Goal: Task Accomplishment & Management: Manage account settings

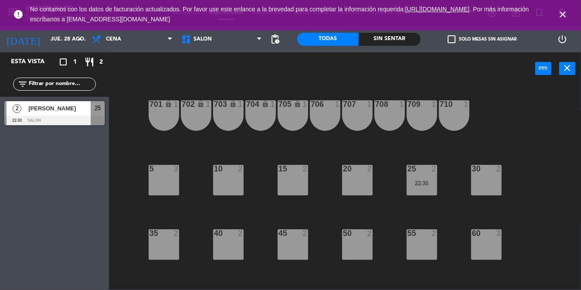
click at [558, 18] on icon "close" at bounding box center [562, 14] width 10 height 10
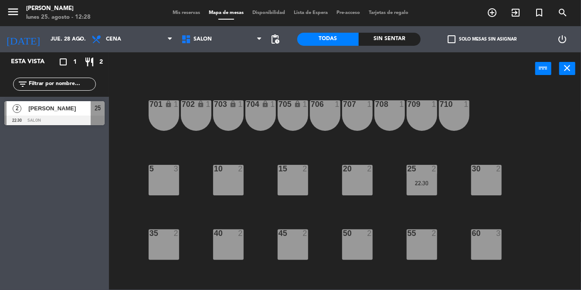
click at [9, 0] on div "menu [PERSON_NAME] lunes 25. agosto - 12:28 Mis reservas Mapa de mesas Disponib…" at bounding box center [290, 13] width 581 height 26
click at [10, 15] on icon "menu" at bounding box center [13, 11] width 13 height 13
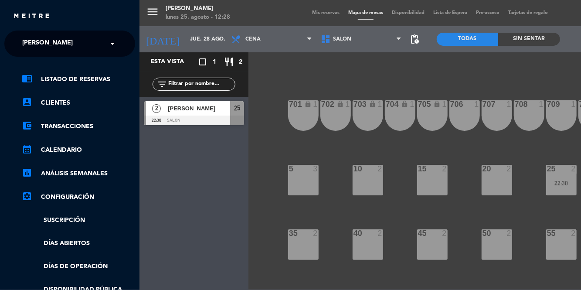
click at [73, 47] on span "[PERSON_NAME]" at bounding box center [47, 43] width 51 height 18
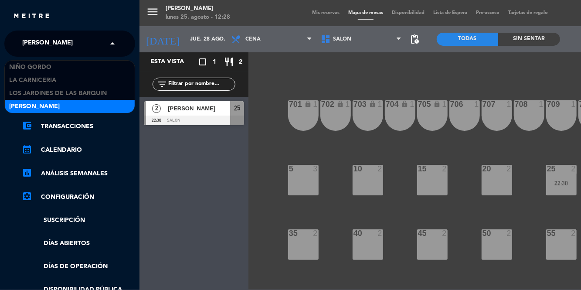
click at [68, 68] on div "Niño Gordo" at bounding box center [70, 67] width 130 height 13
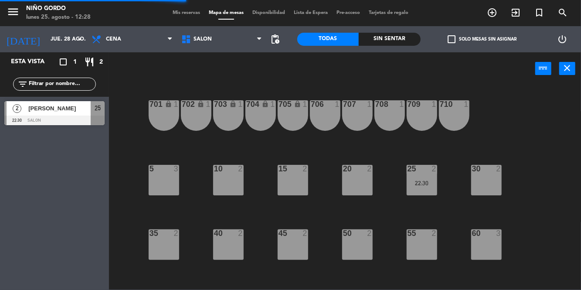
click at [71, 41] on input "jue. 28 ago." at bounding box center [83, 39] width 74 height 15
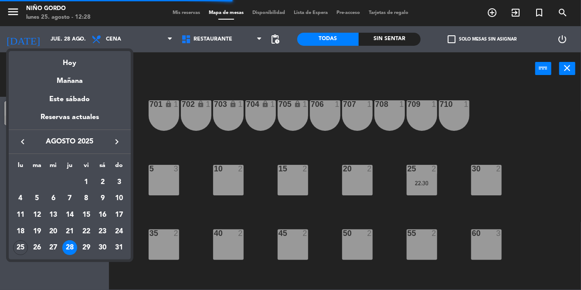
click at [72, 66] on div "Hoy" at bounding box center [70, 60] width 122 height 18
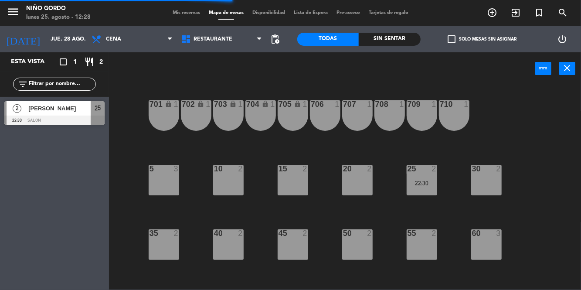
type input "lun. 25 ago."
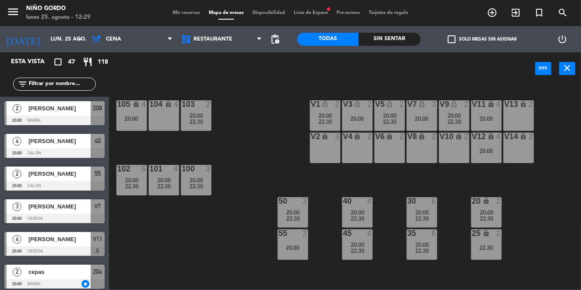
click at [198, 119] on span "22:30" at bounding box center [197, 121] width 14 height 7
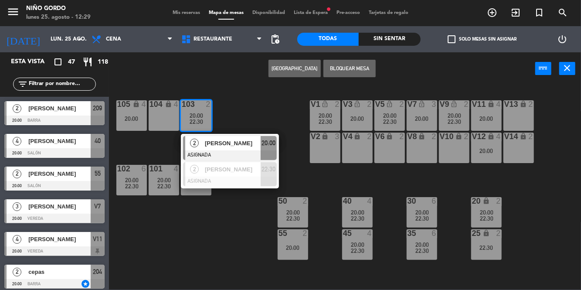
click at [255, 112] on div "105 lock 4 20:00 104 lock 4 103 2 20:00 22:30 2 [PERSON_NAME] ASIGNADA 20:00 2 …" at bounding box center [348, 187] width 466 height 205
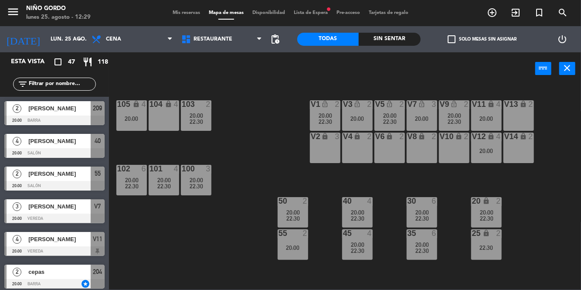
click at [203, 176] on div "100 3 20:00 22:30" at bounding box center [196, 180] width 30 height 30
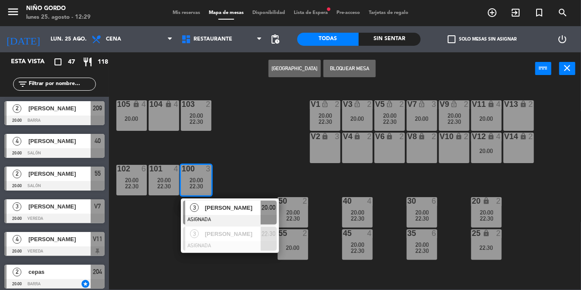
click at [259, 143] on div "105 lock 4 20:00 104 lock 4 103 2 20:00 22:30 V1 lock_open 2 20:00 22:30 V3 loc…" at bounding box center [348, 187] width 466 height 205
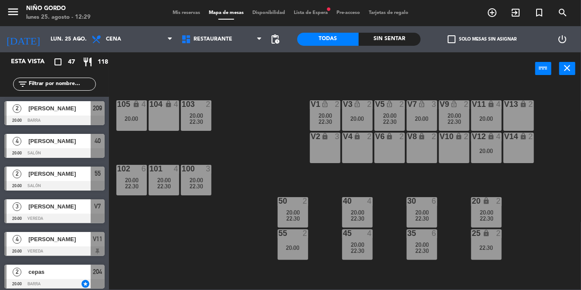
click at [171, 178] on div "20:00" at bounding box center [164, 180] width 30 height 6
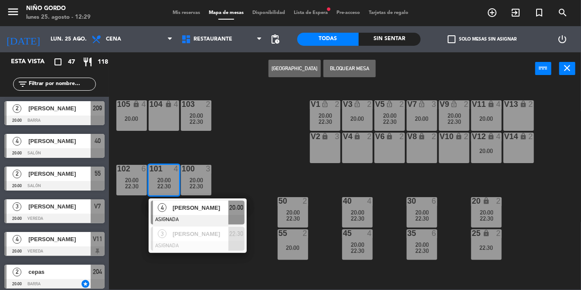
click at [245, 146] on div "105 lock 4 20:00 104 lock 4 103 2 20:00 22:30 V1 lock_open 2 20:00 22:30 V3 loc…" at bounding box center [348, 187] width 466 height 205
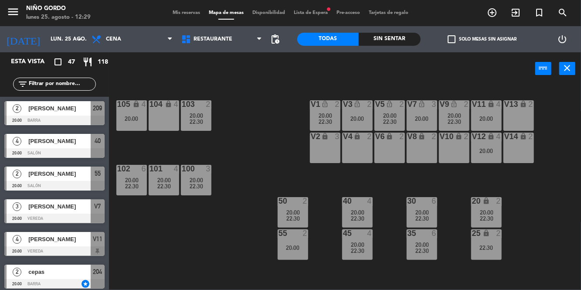
click at [131, 184] on span "22:30" at bounding box center [132, 186] width 14 height 7
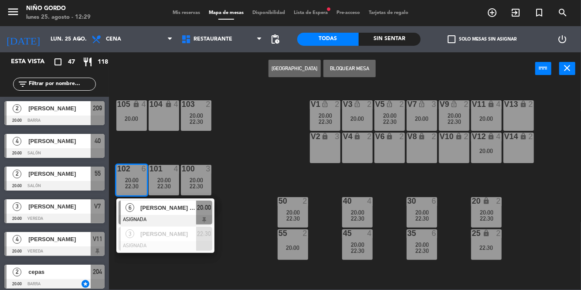
click at [452, 42] on span "check_box_outline_blank" at bounding box center [451, 39] width 8 height 8
click at [482, 39] on input "check_box_outline_blank Solo mesas sin asignar" at bounding box center [482, 39] width 0 height 0
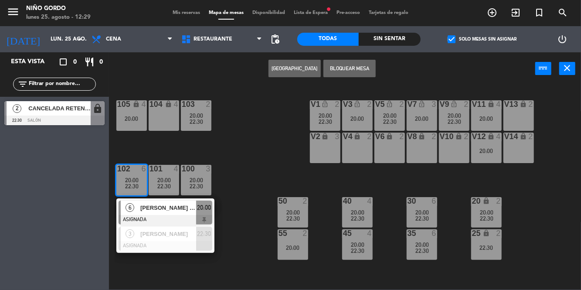
click at [514, 225] on div "105 lock 4 20:00 104 lock 4 103 2 20:00 22:30 V1 lock_open 2 20:00 22:30 V3 loc…" at bounding box center [348, 187] width 466 height 205
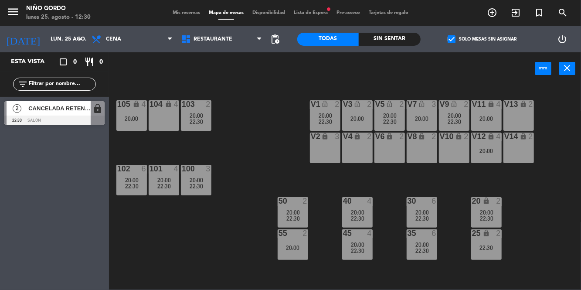
scroll to position [99, 0]
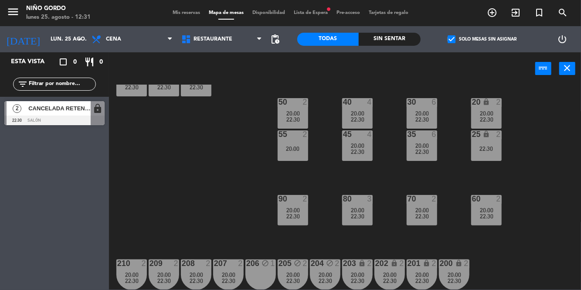
click at [453, 37] on span "check_box" at bounding box center [451, 39] width 8 height 8
click at [482, 39] on input "check_box Solo mesas sin asignar" at bounding box center [482, 39] width 0 height 0
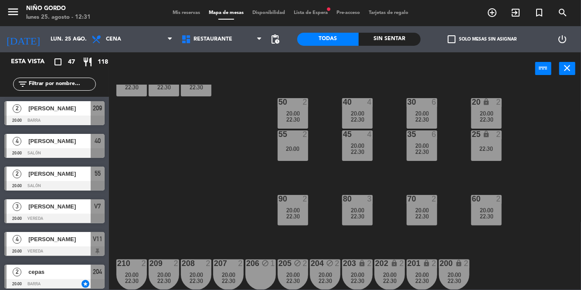
click at [73, 86] on input "text" at bounding box center [62, 84] width 68 height 10
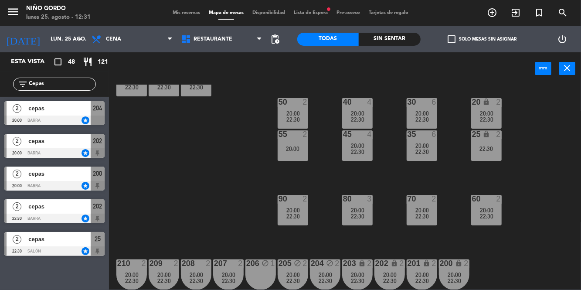
type input "Cepas"
click at [78, 112] on span "cepas" at bounding box center [59, 108] width 62 height 9
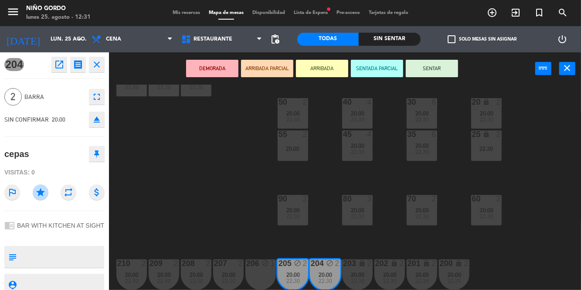
click at [62, 65] on icon "open_in_new" at bounding box center [59, 64] width 10 height 10
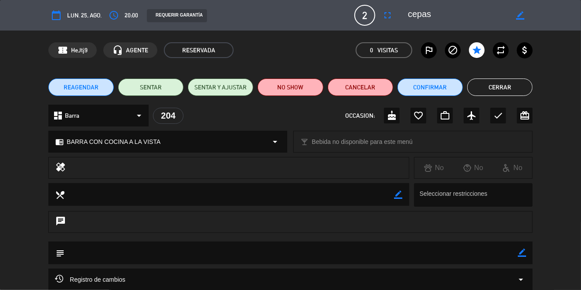
click at [519, 17] on icon "border_color" at bounding box center [520, 15] width 8 height 8
click at [410, 10] on textarea at bounding box center [458, 15] width 100 height 16
click at [482, 9] on textarea at bounding box center [458, 15] width 100 height 16
type textarea "Nacho vip (cepas)"
click at [518, 15] on icon at bounding box center [520, 15] width 8 height 8
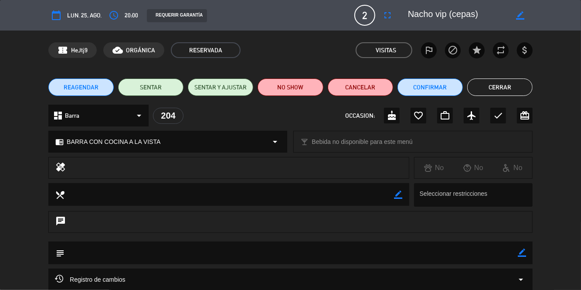
click at [506, 83] on button "Cerrar" at bounding box center [499, 86] width 65 height 17
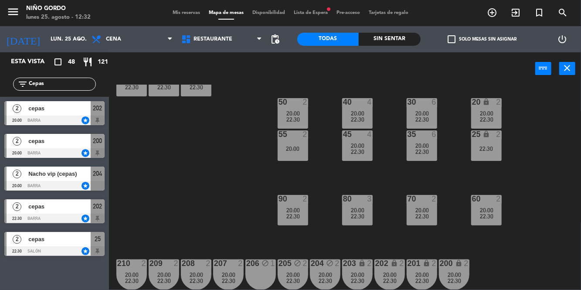
click at [78, 111] on span "cepas" at bounding box center [59, 108] width 62 height 9
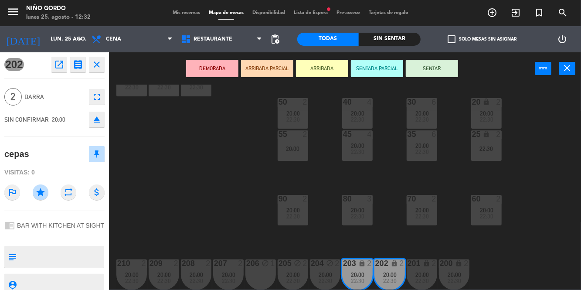
click at [60, 61] on icon "open_in_new" at bounding box center [59, 64] width 10 height 10
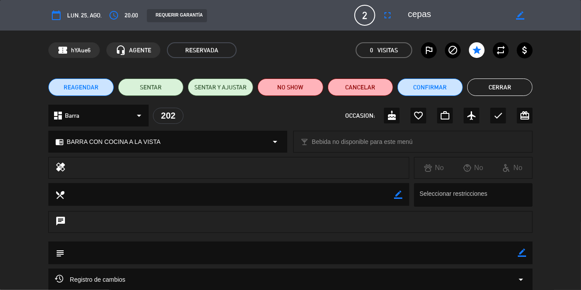
click at [519, 17] on icon "border_color" at bounding box center [520, 15] width 8 height 8
click at [414, 12] on textarea at bounding box center [458, 15] width 100 height 16
click at [494, 18] on textarea at bounding box center [458, 15] width 100 height 16
type textarea "[PERSON_NAME] vip (cepas)"
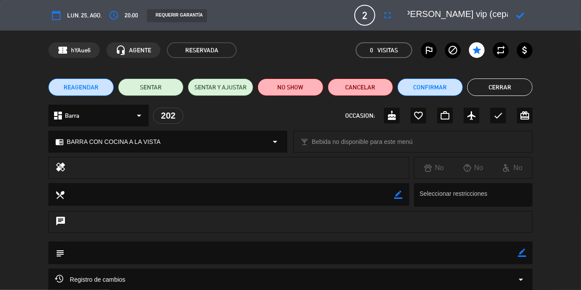
click at [520, 14] on icon at bounding box center [520, 15] width 8 height 8
click at [497, 89] on button "Cerrar" at bounding box center [499, 86] width 65 height 17
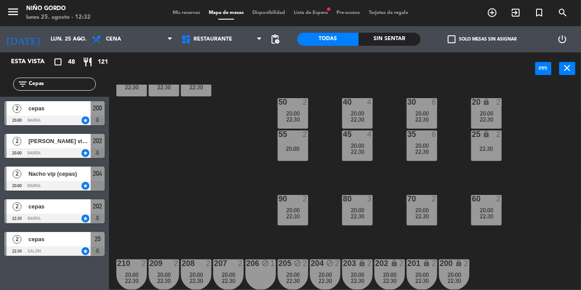
click at [73, 207] on span "cepas" at bounding box center [59, 206] width 62 height 9
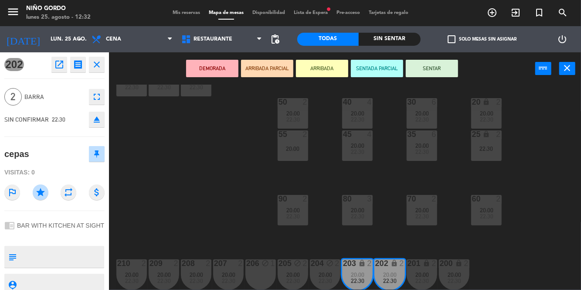
click at [60, 70] on button "open_in_new" at bounding box center [59, 65] width 16 height 16
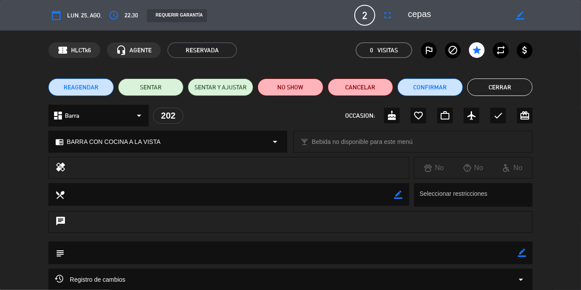
click at [521, 13] on icon "border_color" at bounding box center [520, 15] width 8 height 8
click at [417, 12] on textarea at bounding box center [458, 15] width 100 height 16
click at [498, 17] on textarea at bounding box center [458, 15] width 100 height 16
type textarea "[PERSON_NAME] vip (cepas)"
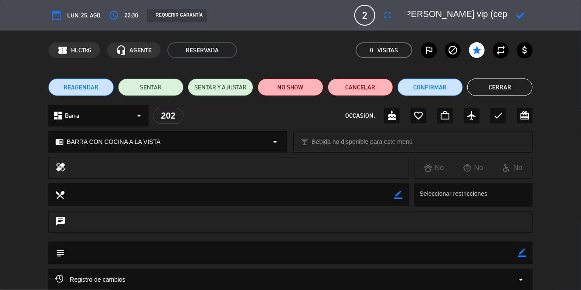
click at [519, 17] on icon at bounding box center [520, 15] width 8 height 8
click at [503, 84] on button "Cerrar" at bounding box center [499, 86] width 65 height 17
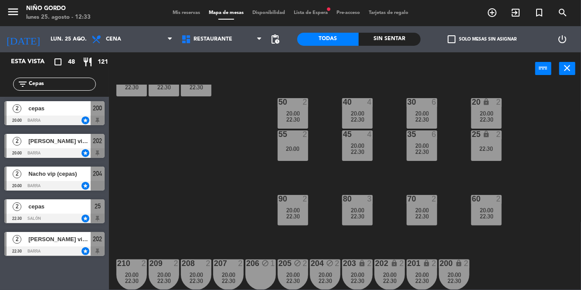
click at [67, 208] on span "cepas" at bounding box center [59, 206] width 62 height 9
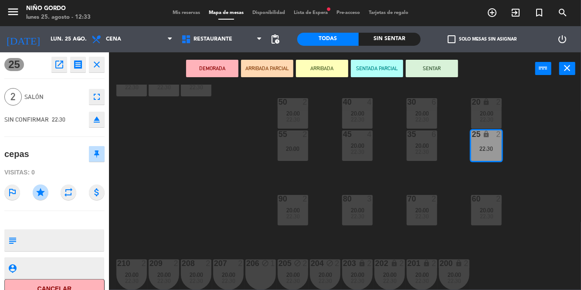
click at [60, 67] on icon "open_in_new" at bounding box center [59, 64] width 10 height 10
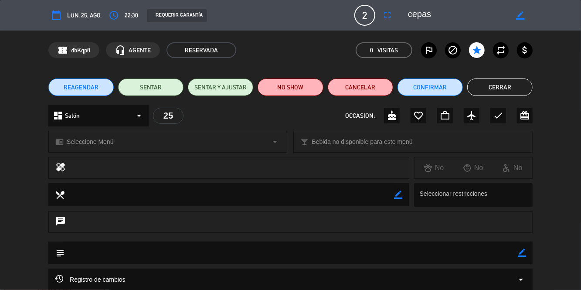
click at [517, 15] on icon "border_color" at bounding box center [520, 15] width 8 height 8
click at [424, 12] on textarea at bounding box center [458, 15] width 100 height 16
click at [445, 14] on textarea at bounding box center [458, 15] width 100 height 16
click at [489, 10] on textarea at bounding box center [458, 15] width 100 height 16
type textarea "Nani Eyhe vip (cepas)"
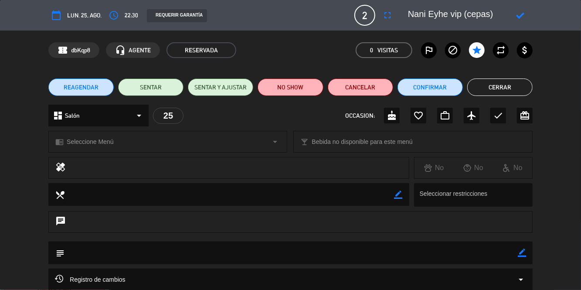
click at [523, 15] on icon at bounding box center [520, 15] width 8 height 8
click at [516, 82] on button "Cerrar" at bounding box center [499, 86] width 65 height 17
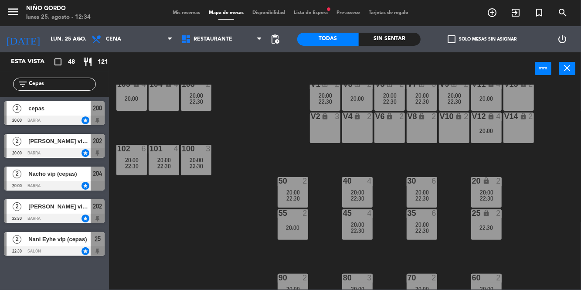
scroll to position [0, 0]
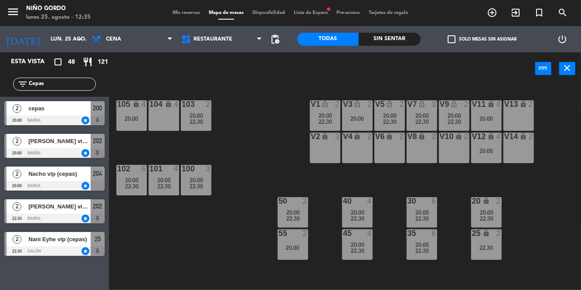
click at [53, 41] on input "lun. 25 ago." at bounding box center [83, 39] width 74 height 15
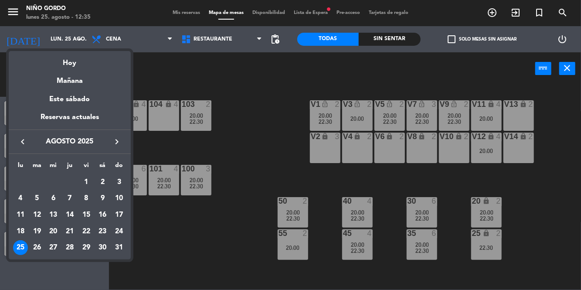
click at [56, 246] on div "27" at bounding box center [53, 247] width 15 height 15
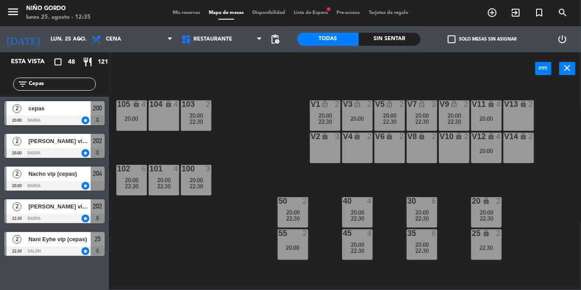
type input "mié. 27 ago."
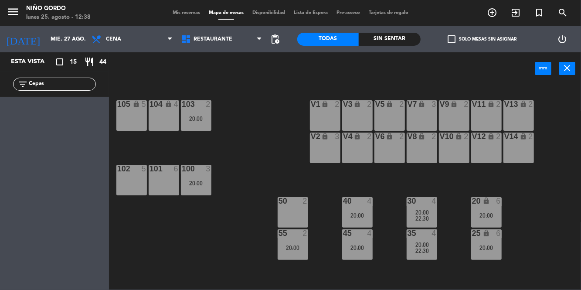
scroll to position [99, 0]
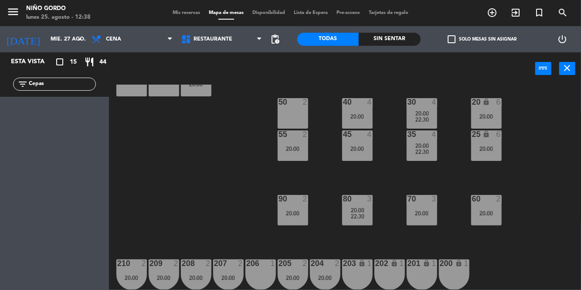
click at [64, 83] on input "Cepas" at bounding box center [62, 84] width 68 height 10
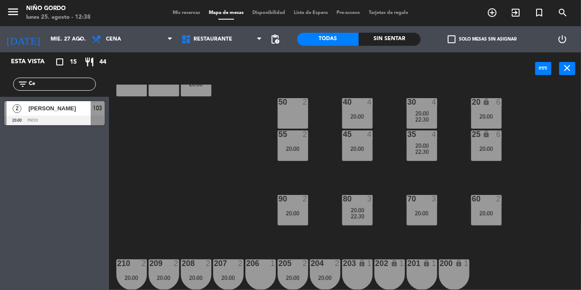
type input "C"
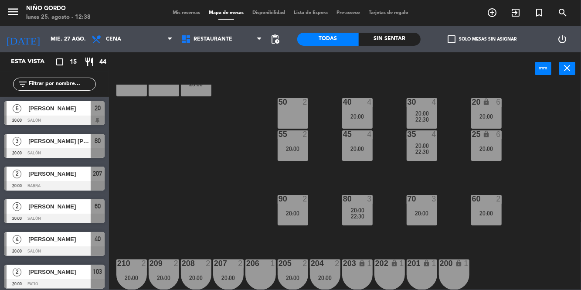
click at [448, 35] on span "check_box_outline_blank" at bounding box center [451, 39] width 8 height 8
click at [482, 39] on input "check_box_outline_blank Solo mesas sin asignar" at bounding box center [482, 39] width 0 height 0
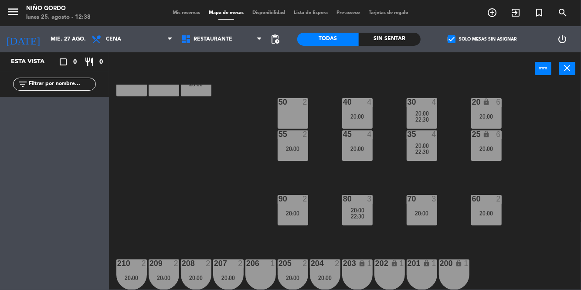
click at [455, 41] on span "check_box" at bounding box center [451, 39] width 8 height 8
click at [482, 39] on input "check_box Solo mesas sin asignar" at bounding box center [482, 39] width 0 height 0
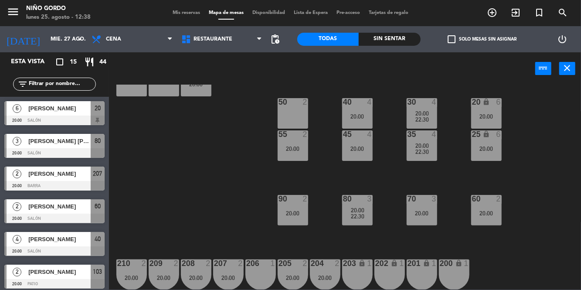
click at [19, 16] on icon "menu" at bounding box center [13, 11] width 13 height 13
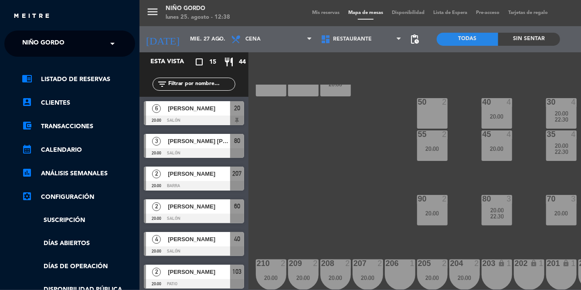
click at [102, 42] on input "text" at bounding box center [70, 43] width 106 height 19
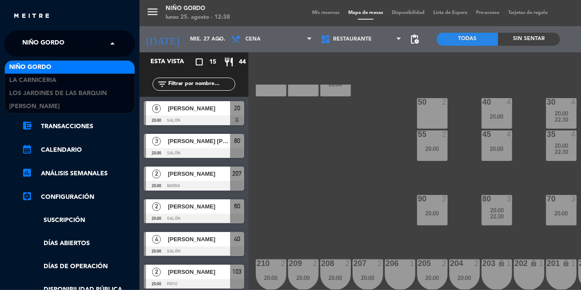
click at [70, 81] on div "La Carniceria" at bounding box center [70, 80] width 130 height 13
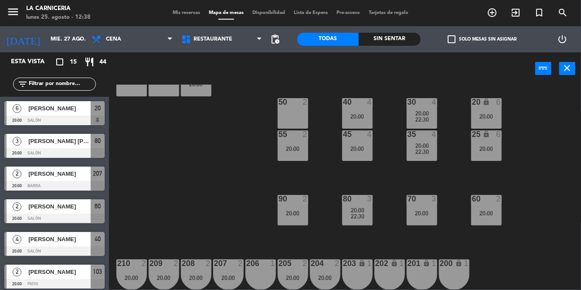
click at [13, 11] on icon "menu" at bounding box center [13, 11] width 13 height 13
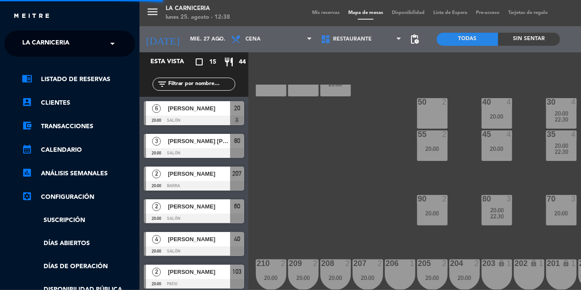
click at [71, 39] on div "× La Carniceria" at bounding box center [51, 43] width 64 height 18
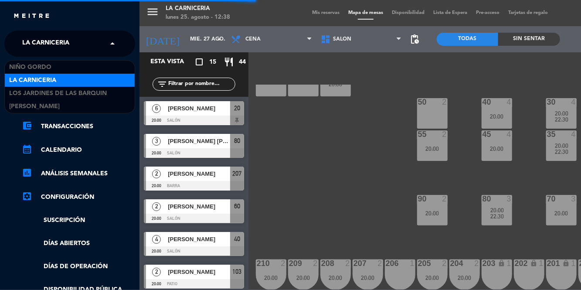
click at [60, 102] on span "[PERSON_NAME]" at bounding box center [34, 107] width 51 height 10
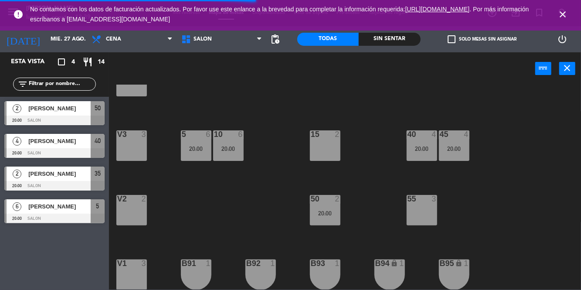
scroll to position [0, 0]
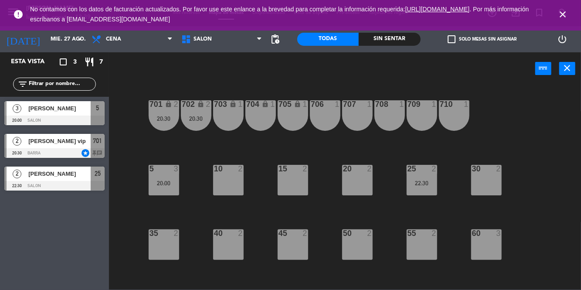
click at [559, 14] on icon "close" at bounding box center [562, 14] width 10 height 10
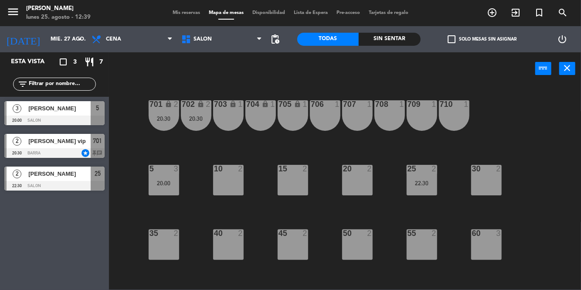
click at [71, 44] on input "mié. 27 ago." at bounding box center [83, 39] width 74 height 15
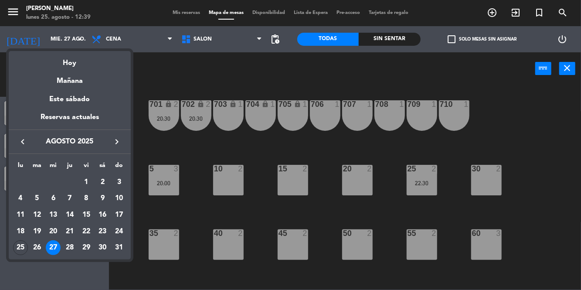
click at [82, 84] on div "Mañana" at bounding box center [70, 78] width 122 height 18
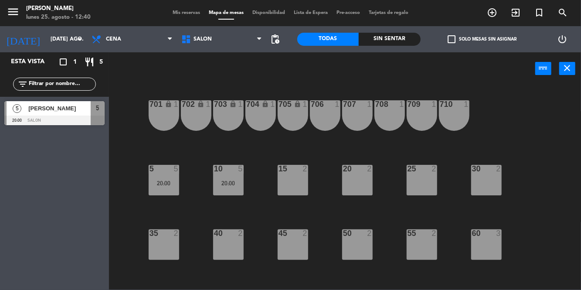
click at [54, 40] on input "[DATE] ago." at bounding box center [83, 39] width 74 height 15
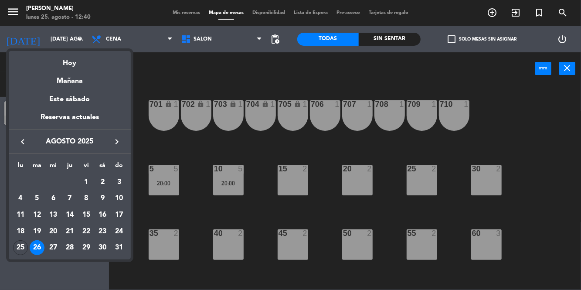
click at [176, 147] on div at bounding box center [290, 145] width 581 height 290
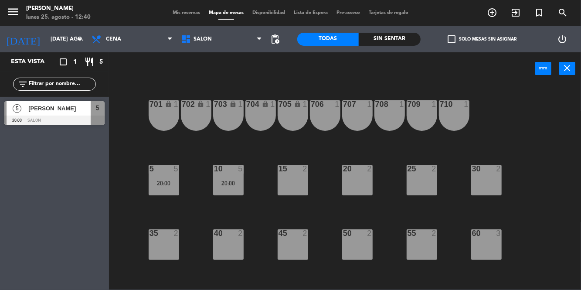
click at [14, 9] on icon "menu" at bounding box center [13, 11] width 13 height 13
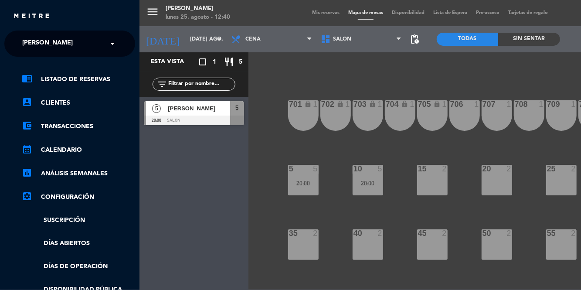
click at [86, 45] on div "× [PERSON_NAME]" at bounding box center [52, 43] width 67 height 18
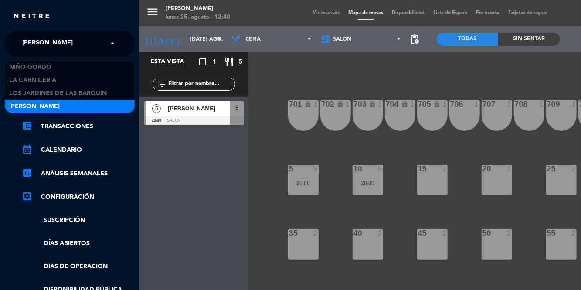
click at [56, 63] on div "Niño Gordo" at bounding box center [70, 67] width 130 height 13
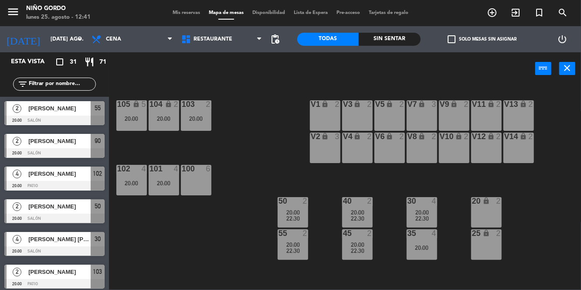
click at [61, 41] on input "[DATE] ago." at bounding box center [83, 39] width 74 height 15
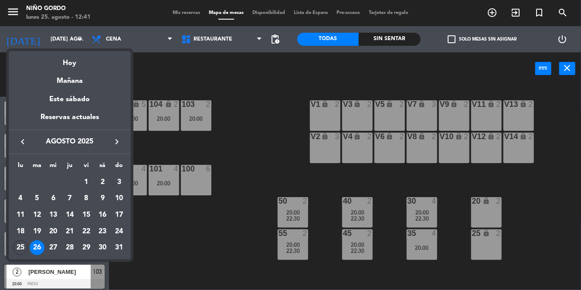
click at [72, 64] on div "Hoy" at bounding box center [70, 60] width 122 height 18
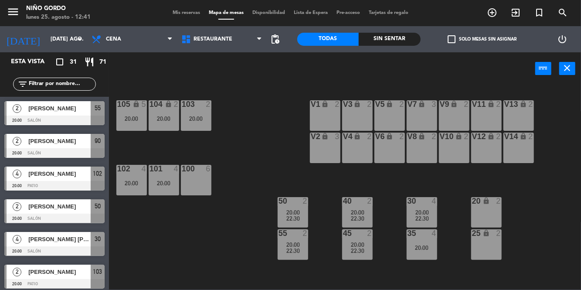
type input "lun. 25 ago."
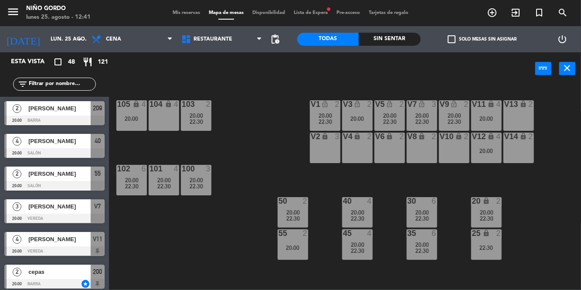
click at [488, 151] on div "20:00" at bounding box center [486, 151] width 30 height 6
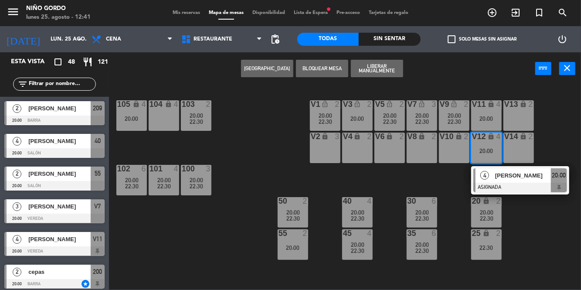
click at [525, 171] on span "[PERSON_NAME]" at bounding box center [523, 175] width 56 height 9
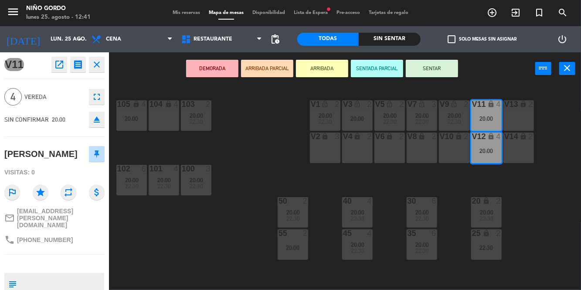
click at [542, 221] on div "105 lock 4 20:00 104 lock 4 103 2 20:00 22:30 V1 lock_open 2 20:00 22:30 V3 loc…" at bounding box center [348, 187] width 466 height 205
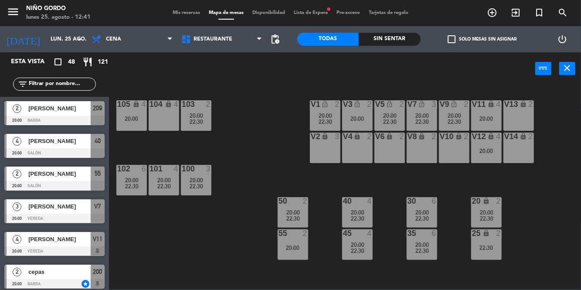
click at [451, 121] on span "22:30" at bounding box center [454, 121] width 14 height 7
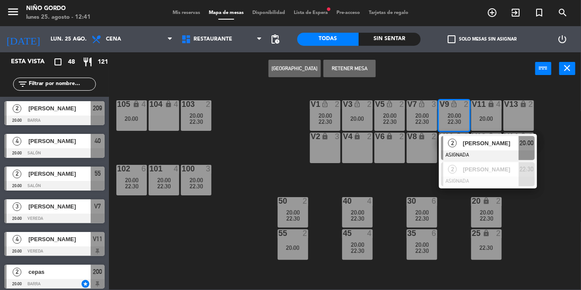
click at [472, 141] on span "[PERSON_NAME]" at bounding box center [491, 143] width 56 height 9
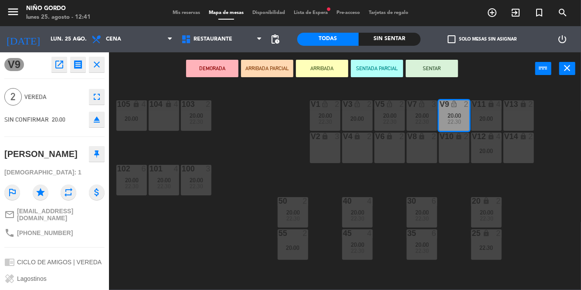
click at [481, 249] on div "22:30" at bounding box center [486, 247] width 30 height 6
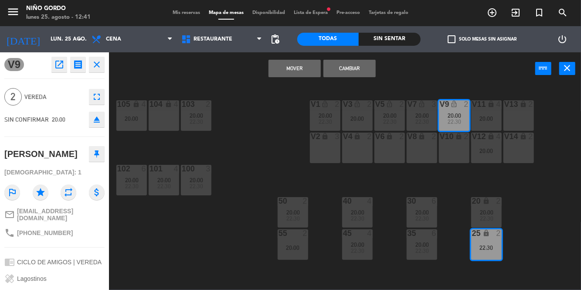
click at [306, 74] on button "Mover" at bounding box center [294, 68] width 52 height 17
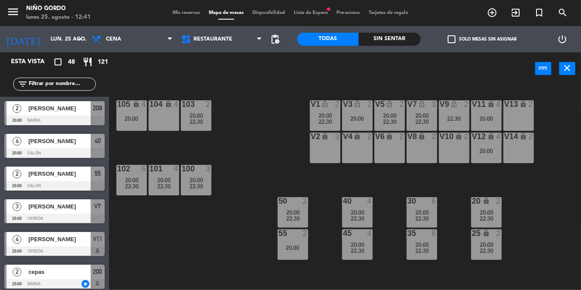
click at [528, 192] on div "105 lock 4 20:00 104 lock 4 103 2 20:00 22:30 V1 lock_open 2 20:00 22:30 V3 loc…" at bounding box center [348, 187] width 466 height 205
click at [486, 150] on div "20:00" at bounding box center [486, 151] width 30 height 6
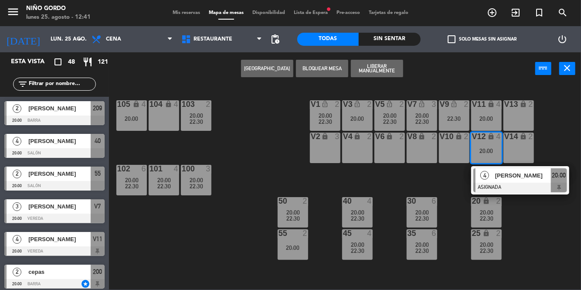
click at [519, 173] on span "[PERSON_NAME]" at bounding box center [523, 175] width 56 height 9
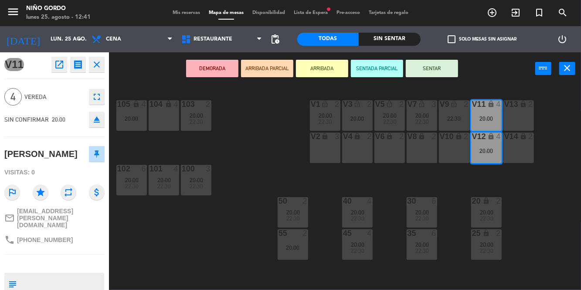
click at [454, 183] on div "105 lock 4 20:00 104 lock 4 103 2 20:00 22:30 V1 lock_open 2 20:00 22:30 V3 loc…" at bounding box center [348, 187] width 466 height 205
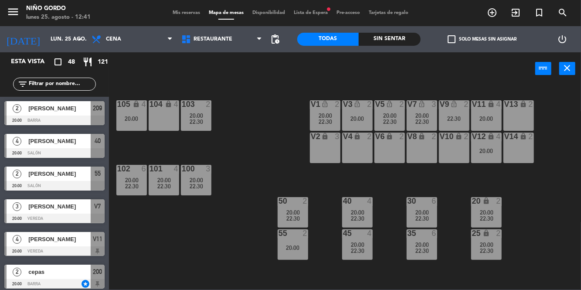
click at [484, 152] on div "20:00" at bounding box center [486, 151] width 30 height 6
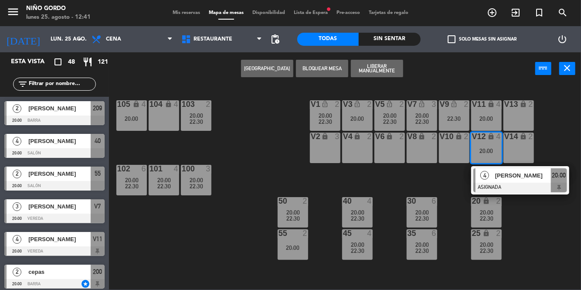
click at [517, 177] on span "[PERSON_NAME]" at bounding box center [523, 175] width 56 height 9
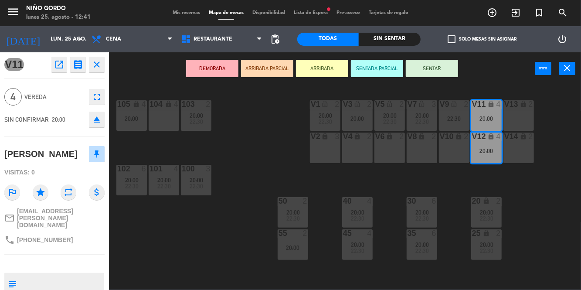
click at [99, 121] on icon "eject" at bounding box center [96, 119] width 10 height 10
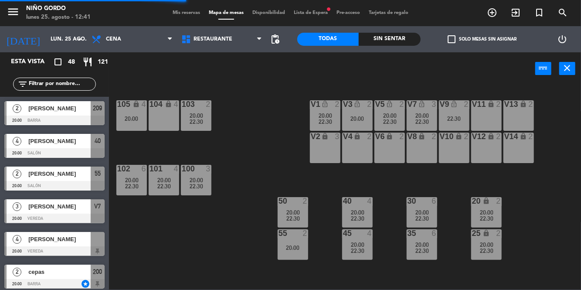
click at [455, 41] on span "check_box_outline_blank" at bounding box center [451, 39] width 8 height 8
click at [482, 39] on input "check_box_outline_blank Solo mesas sin asignar" at bounding box center [482, 39] width 0 height 0
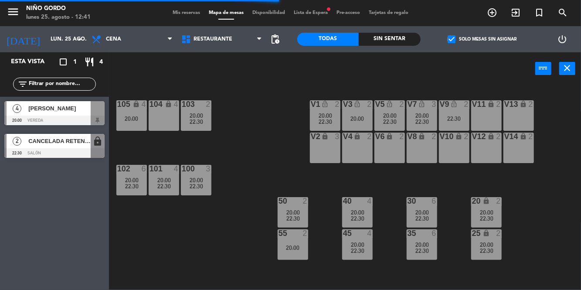
click at [73, 111] on span "[PERSON_NAME]" at bounding box center [59, 108] width 62 height 9
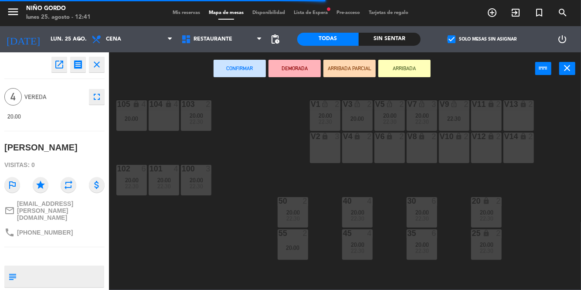
click at [458, 123] on div "V9 lock_open 2 22:30" at bounding box center [454, 115] width 30 height 30
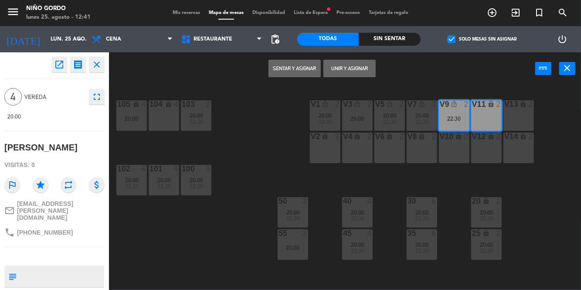
click at [350, 69] on button "Unir y asignar" at bounding box center [349, 68] width 52 height 17
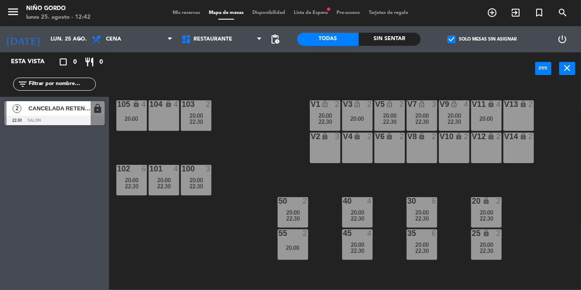
click at [483, 243] on span "20:00" at bounding box center [487, 244] width 14 height 7
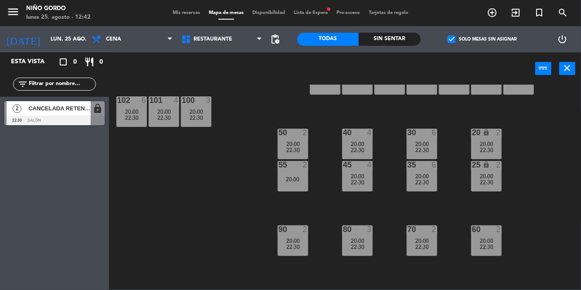
scroll to position [71, 0]
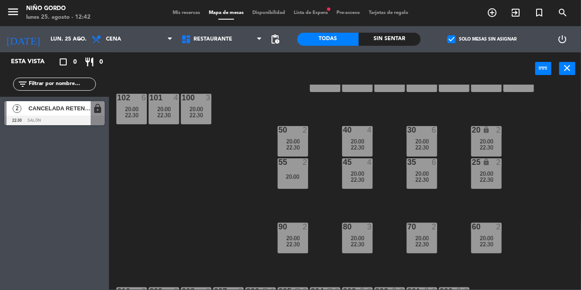
click at [495, 176] on div "22:30" at bounding box center [486, 179] width 30 height 6
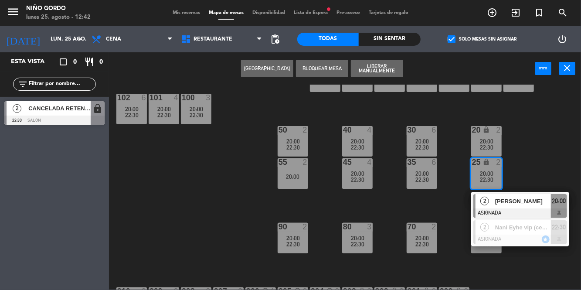
click at [532, 206] on div "[PERSON_NAME]" at bounding box center [522, 201] width 57 height 14
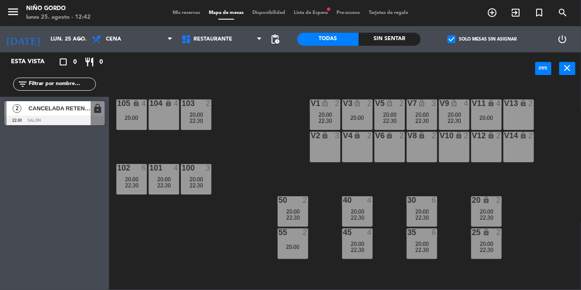
scroll to position [0, 0]
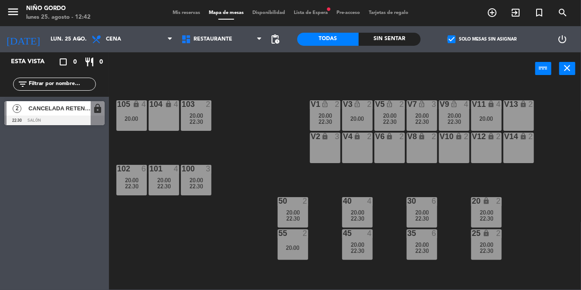
click at [491, 236] on div "lock" at bounding box center [486, 233] width 14 height 8
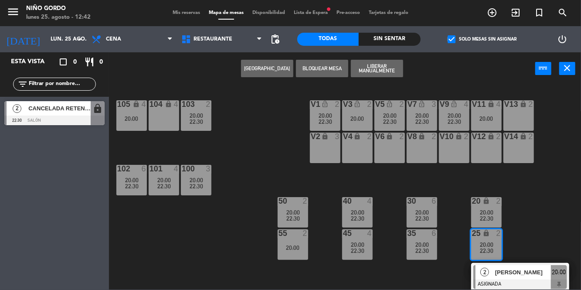
click at [532, 266] on div "[PERSON_NAME]" at bounding box center [522, 272] width 57 height 14
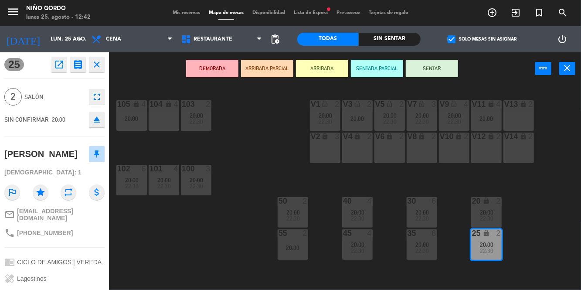
click at [158, 118] on div "104 lock 4" at bounding box center [164, 115] width 30 height 30
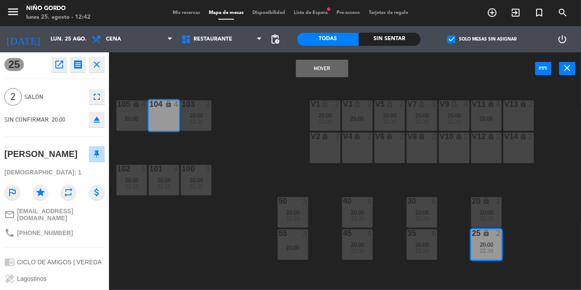
click at [315, 65] on button "Mover" at bounding box center [322, 68] width 52 height 17
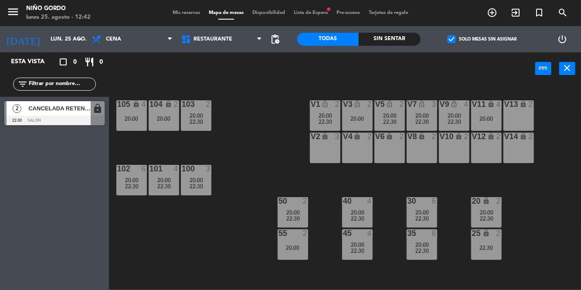
click at [492, 246] on div "22:30" at bounding box center [486, 247] width 30 height 6
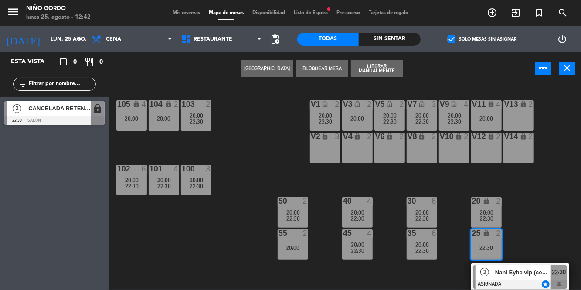
click at [276, 68] on button "[GEOGRAPHIC_DATA]" at bounding box center [267, 68] width 52 height 17
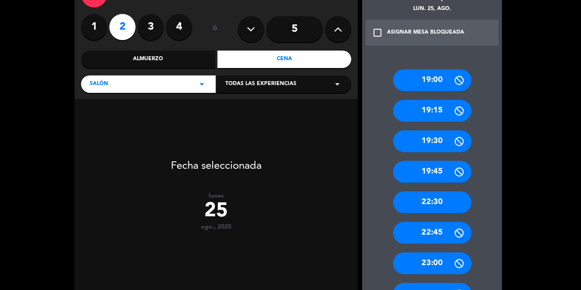
scroll to position [119, 0]
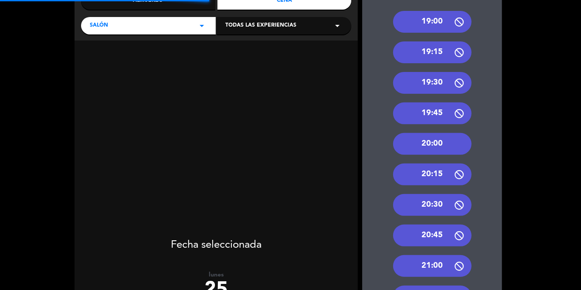
click at [438, 146] on div "20:00" at bounding box center [432, 144] width 78 height 22
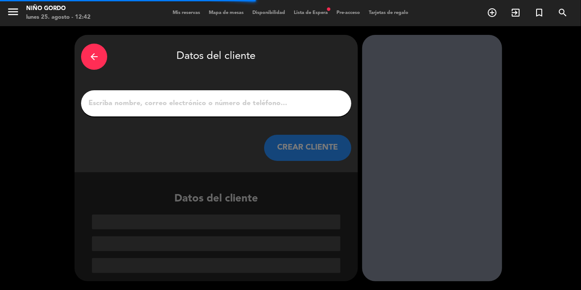
click at [302, 103] on input "1" at bounding box center [216, 103] width 257 height 12
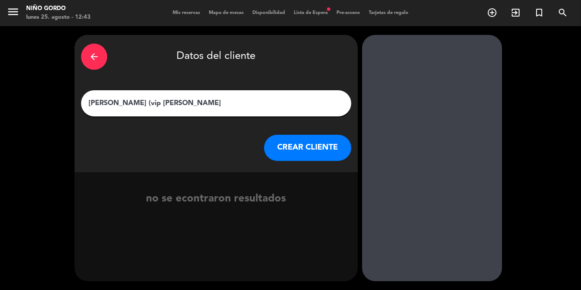
type input "[PERSON_NAME] (vip [PERSON_NAME])"
click at [319, 150] on button "CREAR CLIENTE" at bounding box center [307, 148] width 87 height 26
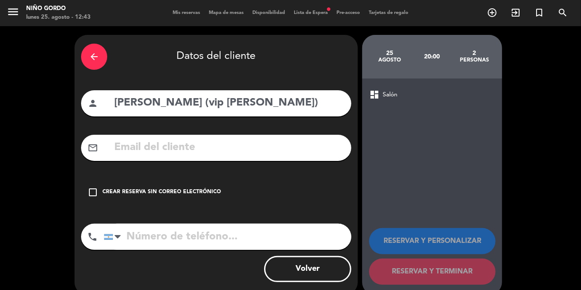
click at [210, 192] on div "Crear reserva sin correo electrónico" at bounding box center [161, 192] width 119 height 9
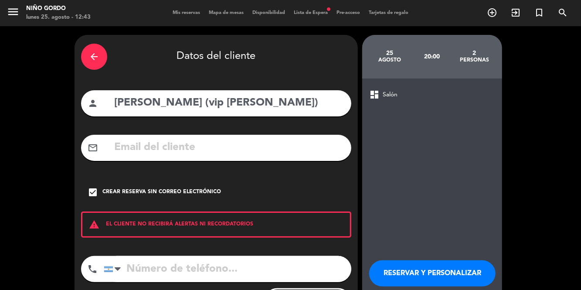
click at [417, 271] on button "RESERVAR Y PERSONALIZAR" at bounding box center [432, 273] width 126 height 26
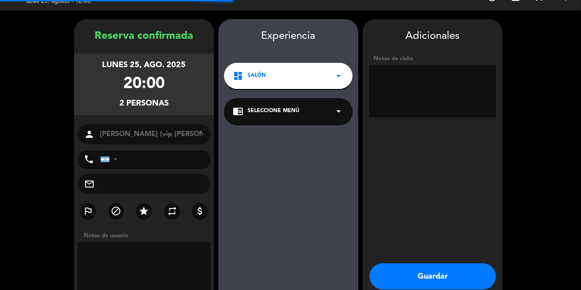
scroll to position [18, 0]
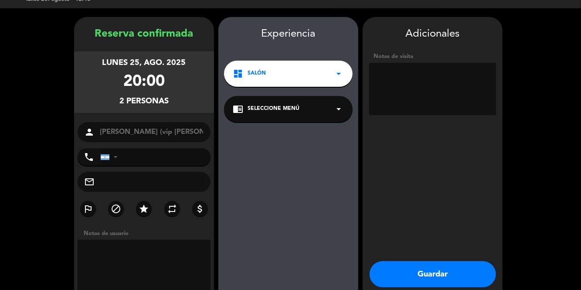
click at [428, 77] on textarea at bounding box center [432, 89] width 127 height 52
type textarea "Hay que ver si paga"
click at [261, 105] on span "Seleccione Menú" at bounding box center [273, 109] width 52 height 9
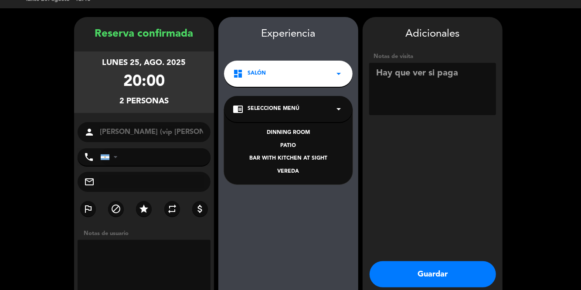
click at [282, 129] on div "DINNING ROOM" at bounding box center [288, 133] width 111 height 9
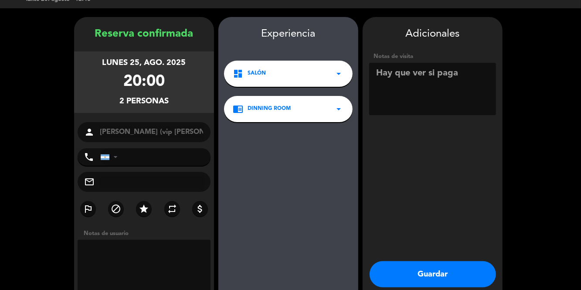
click at [146, 203] on icon "star" at bounding box center [144, 208] width 10 height 10
click at [444, 261] on button "Guardar" at bounding box center [432, 274] width 126 height 26
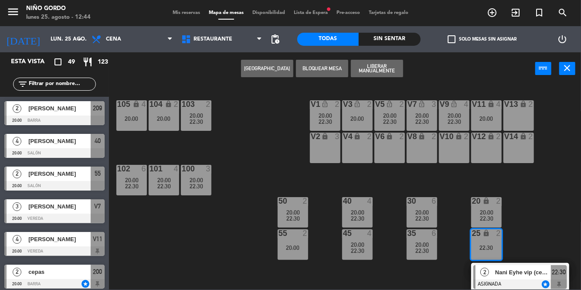
click at [532, 221] on div "105 lock 4 20:00 104 lock 2 20:00 103 2 20:00 22:30 V1 lock_open 2 20:00 22:30 …" at bounding box center [348, 187] width 466 height 205
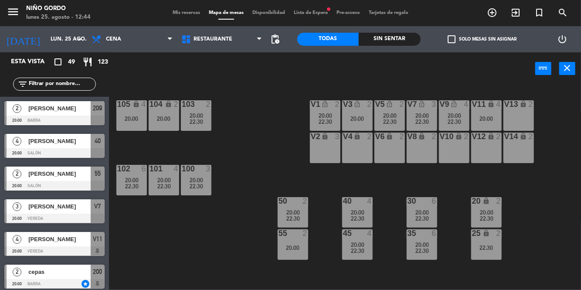
click at [452, 40] on span "check_box_outline_blank" at bounding box center [451, 39] width 8 height 8
click at [482, 39] on input "check_box_outline_blank Solo mesas sin asignar" at bounding box center [482, 39] width 0 height 0
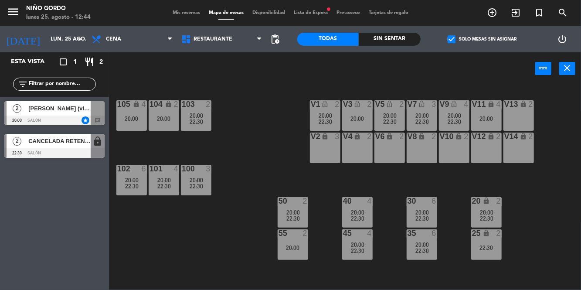
click at [44, 116] on div at bounding box center [54, 120] width 100 height 10
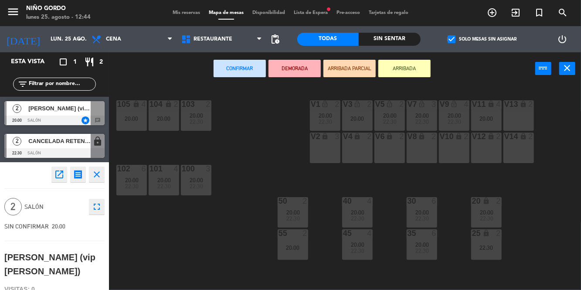
click at [482, 249] on div "22:30" at bounding box center [486, 247] width 30 height 6
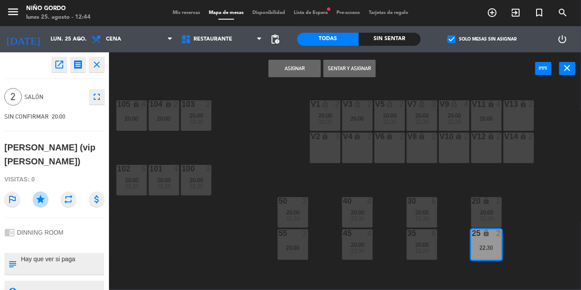
click at [297, 67] on button "Asignar" at bounding box center [294, 68] width 52 height 17
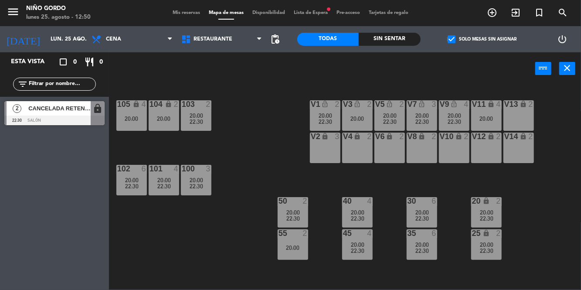
click at [316, 20] on div "menu Niño Gordo lunes 25. agosto - 12:50 Mis reservas Mapa de mesas Disponibili…" at bounding box center [290, 13] width 581 height 26
click at [454, 41] on span "check_box" at bounding box center [451, 39] width 8 height 8
click at [482, 39] on input "check_box Solo mesas sin asignar" at bounding box center [482, 39] width 0 height 0
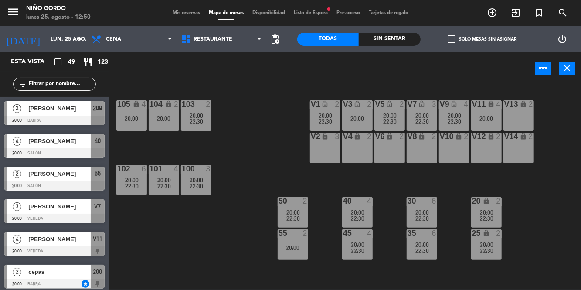
click at [317, 10] on div "Mis reservas Mapa de mesas Disponibilidad Lista de Espera fiber_manual_record P…" at bounding box center [290, 13] width 244 height 8
click at [310, 14] on span "Lista de Espera fiber_manual_record" at bounding box center [310, 12] width 43 height 5
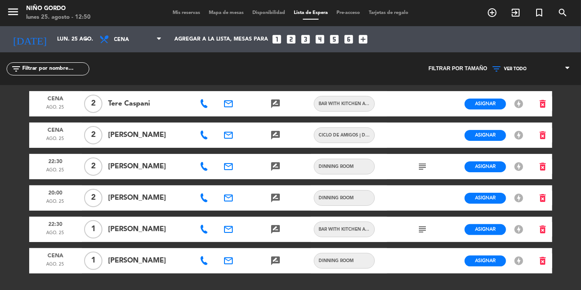
click at [186, 15] on span "Mis reservas" at bounding box center [186, 12] width 36 height 5
